Goal: Find specific page/section: Find specific page/section

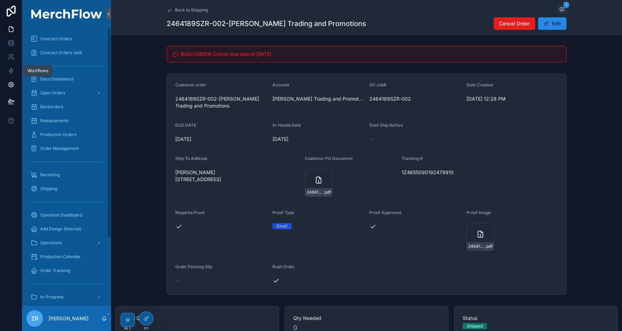
scroll to position [289, 0]
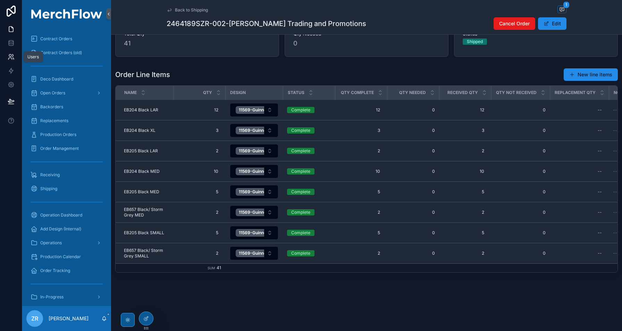
click at [11, 57] on icon at bounding box center [11, 56] width 7 height 7
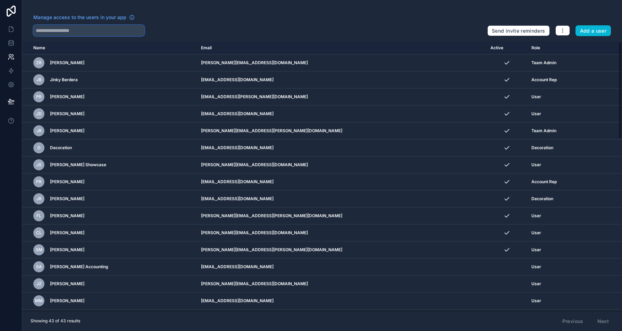
click at [60, 34] on input "text" at bounding box center [88, 30] width 111 height 11
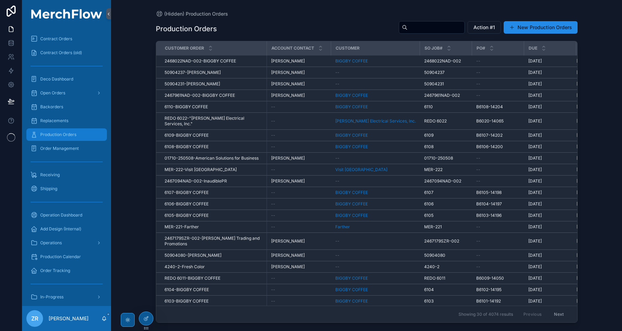
click at [63, 139] on div "Production Orders" at bounding box center [67, 134] width 72 height 11
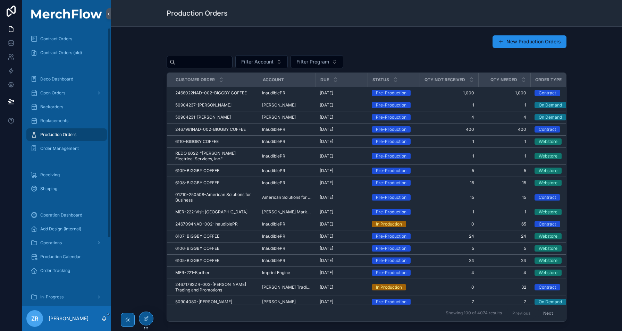
click at [212, 65] on input "scrollable content" at bounding box center [203, 62] width 57 height 10
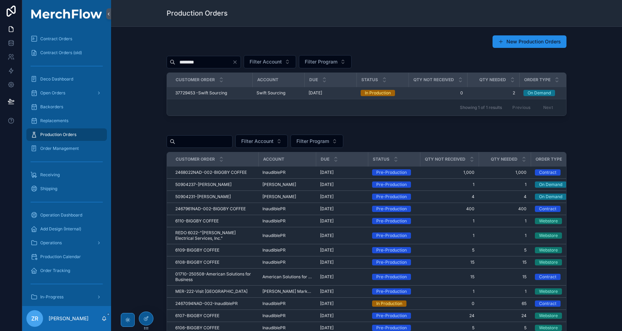
type input "********"
click at [219, 92] on span "37729453 -Swift Sourcing" at bounding box center [201, 93] width 52 height 6
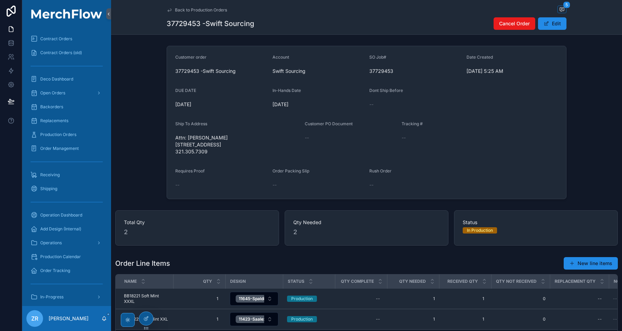
scroll to position [77, 0]
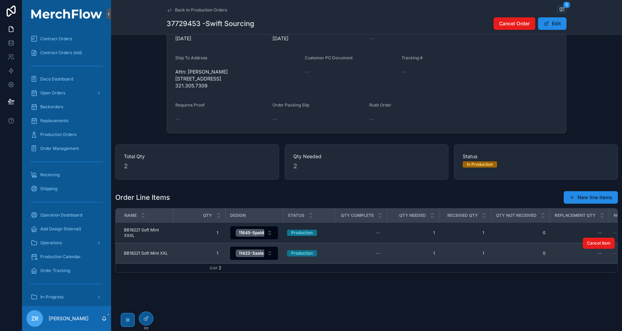
click at [157, 251] on span "BB18221 Soft Mint XXL" at bounding box center [146, 254] width 44 height 6
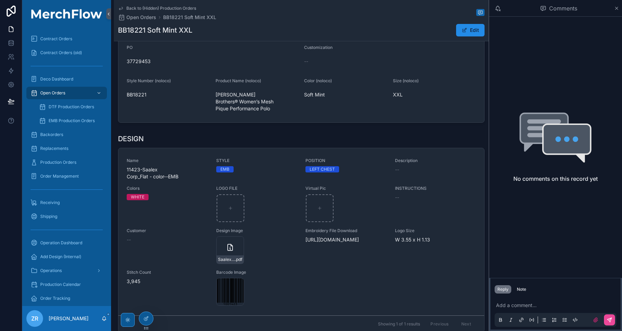
scroll to position [94, 0]
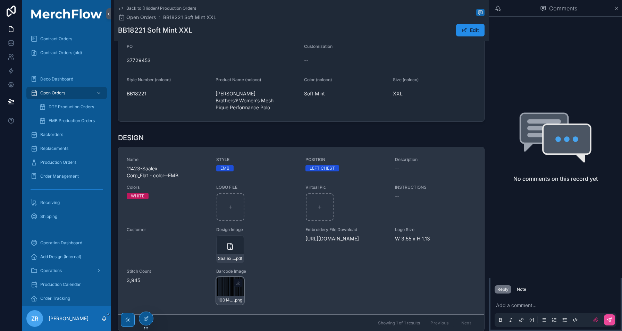
click at [235, 281] on div "1001423 .png" at bounding box center [230, 291] width 28 height 28
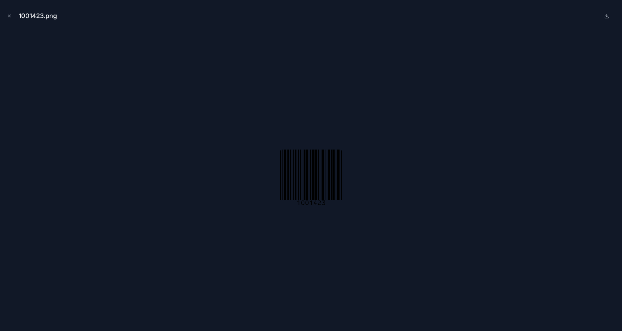
click at [423, 147] on div at bounding box center [311, 177] width 611 height 297
click at [11, 16] on icon "Close modal" at bounding box center [9, 16] width 5 height 5
